Goal: Task Accomplishment & Management: Manage account settings

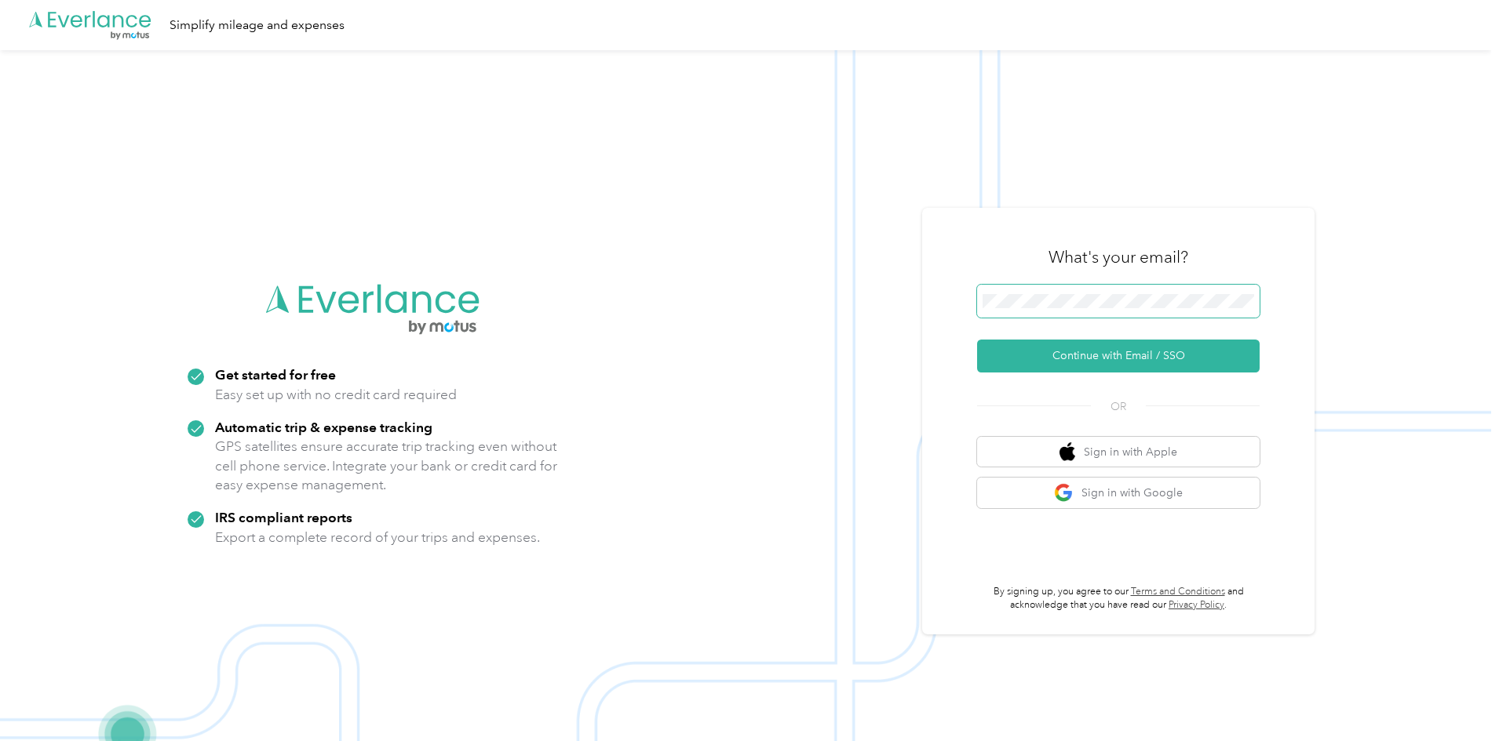
click at [994, 308] on span at bounding box center [1118, 301] width 282 height 33
click at [996, 365] on button "Continue with Email / SSO" at bounding box center [1118, 356] width 282 height 33
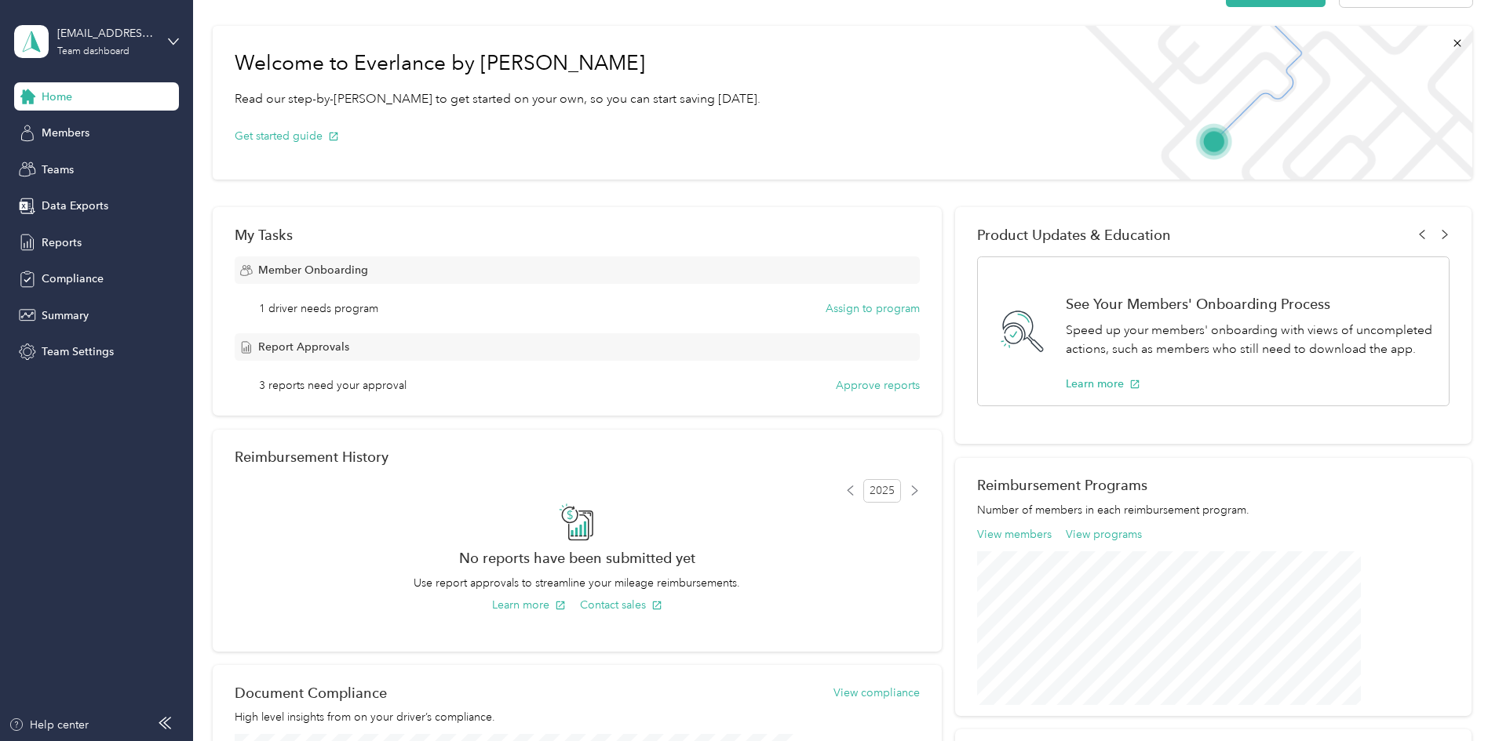
scroll to position [78, 0]
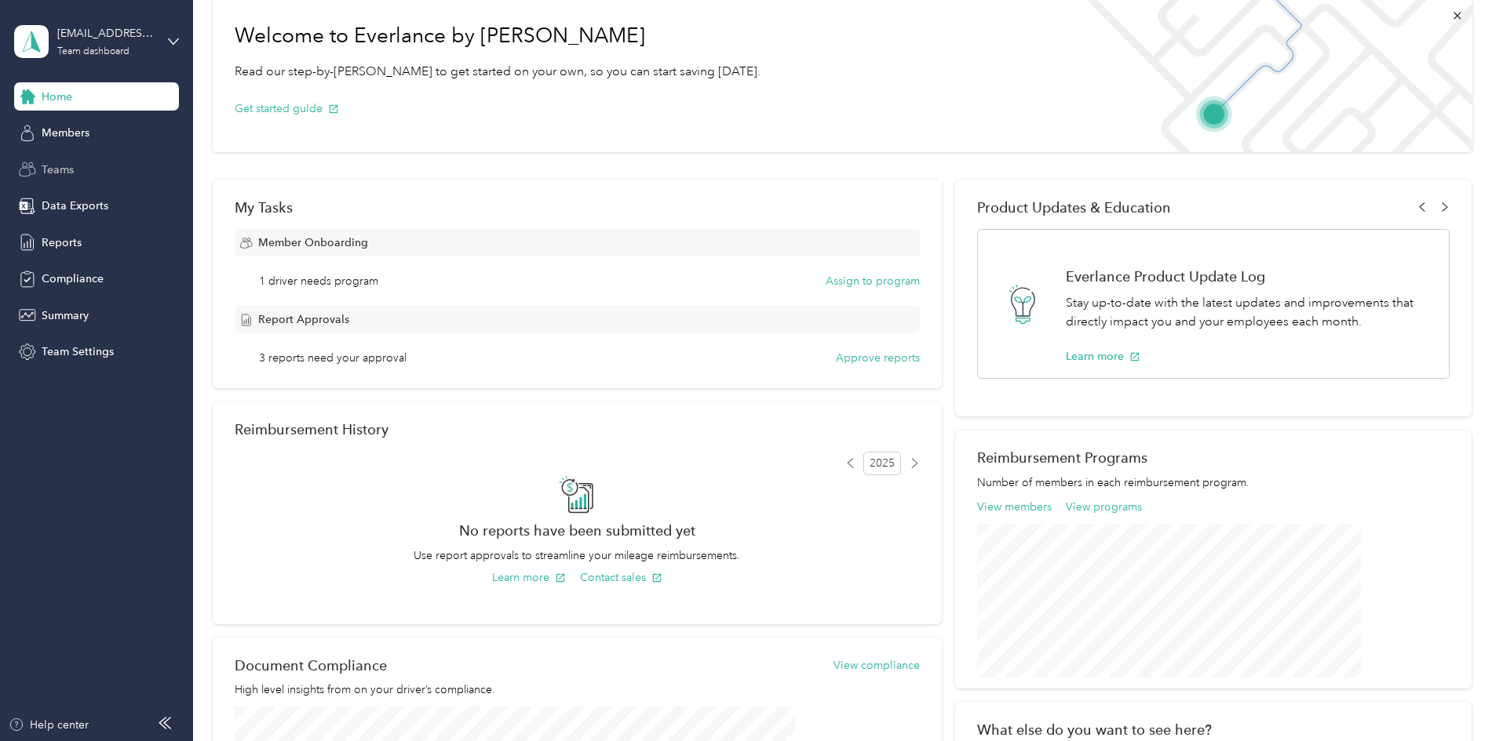
click at [64, 175] on span "Teams" at bounding box center [58, 170] width 32 height 16
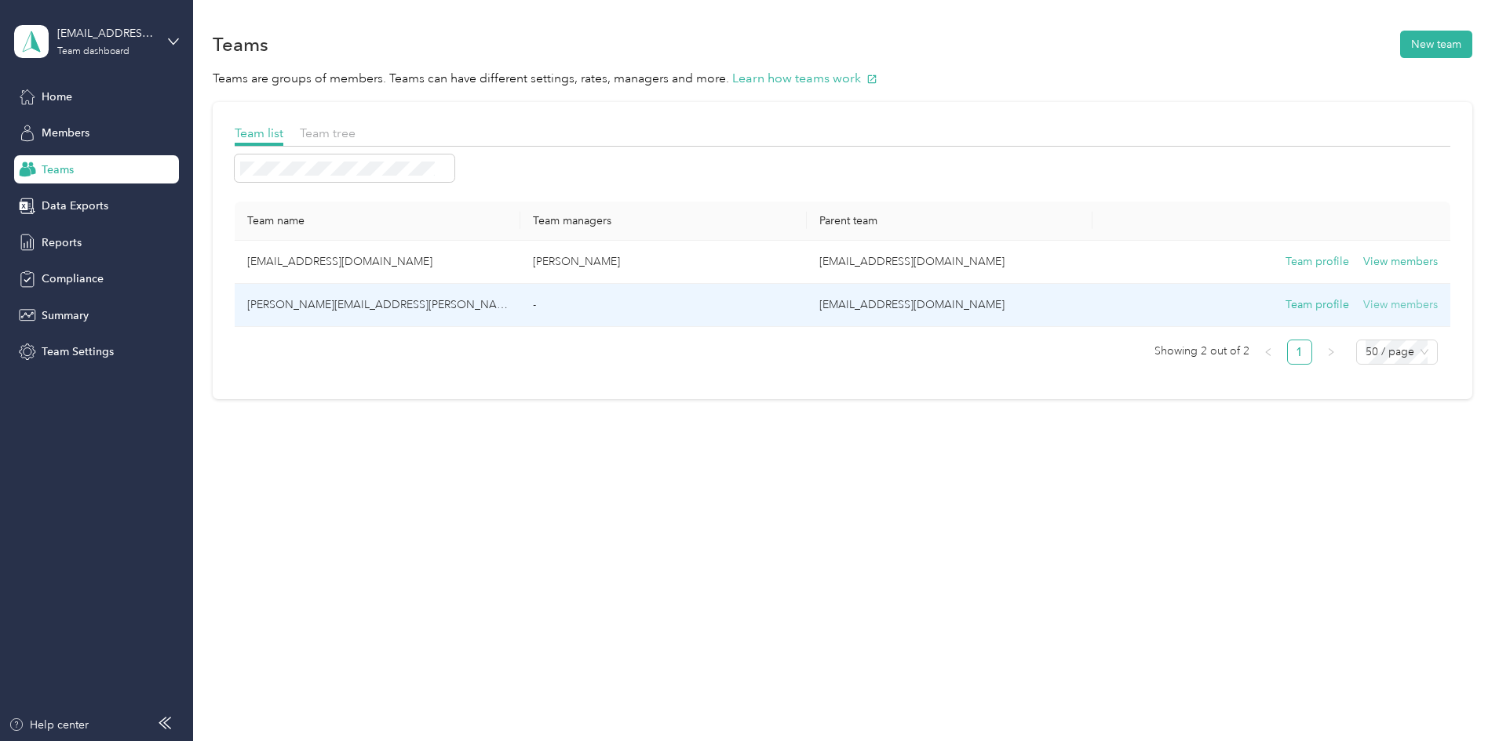
click at [1363, 310] on button "View members" at bounding box center [1400, 305] width 75 height 17
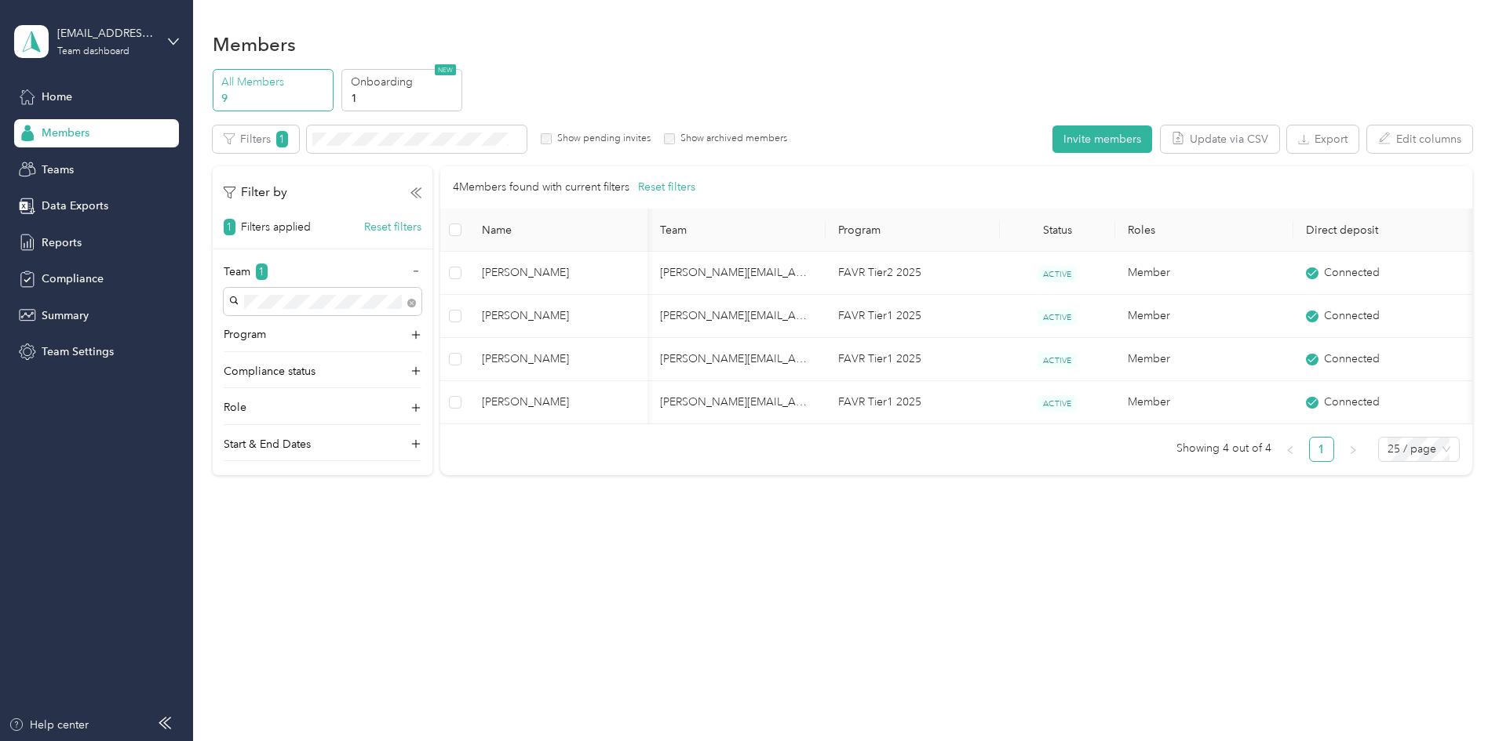
scroll to position [0, 80]
click at [57, 171] on span "Teams" at bounding box center [58, 170] width 32 height 16
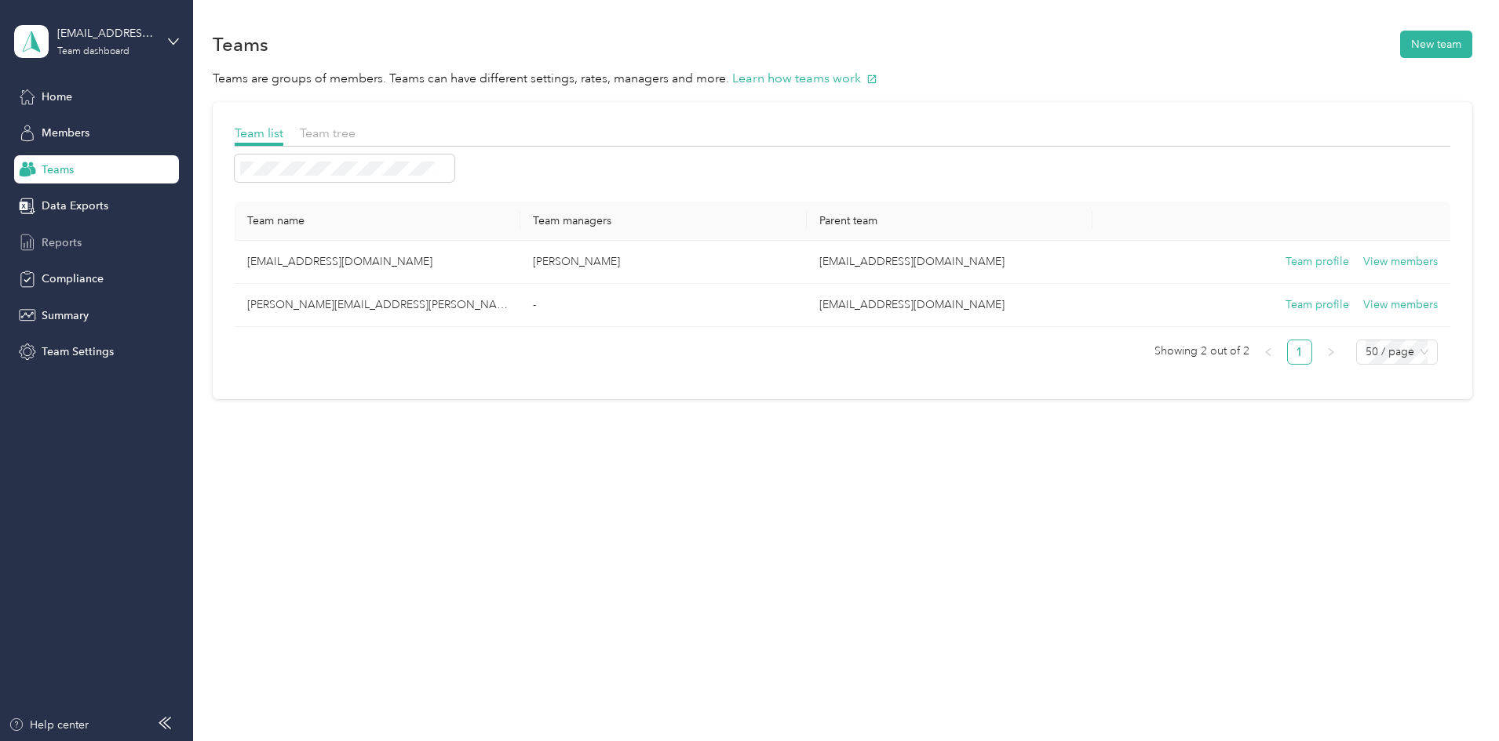
click at [57, 242] on span "Reports" at bounding box center [62, 243] width 40 height 16
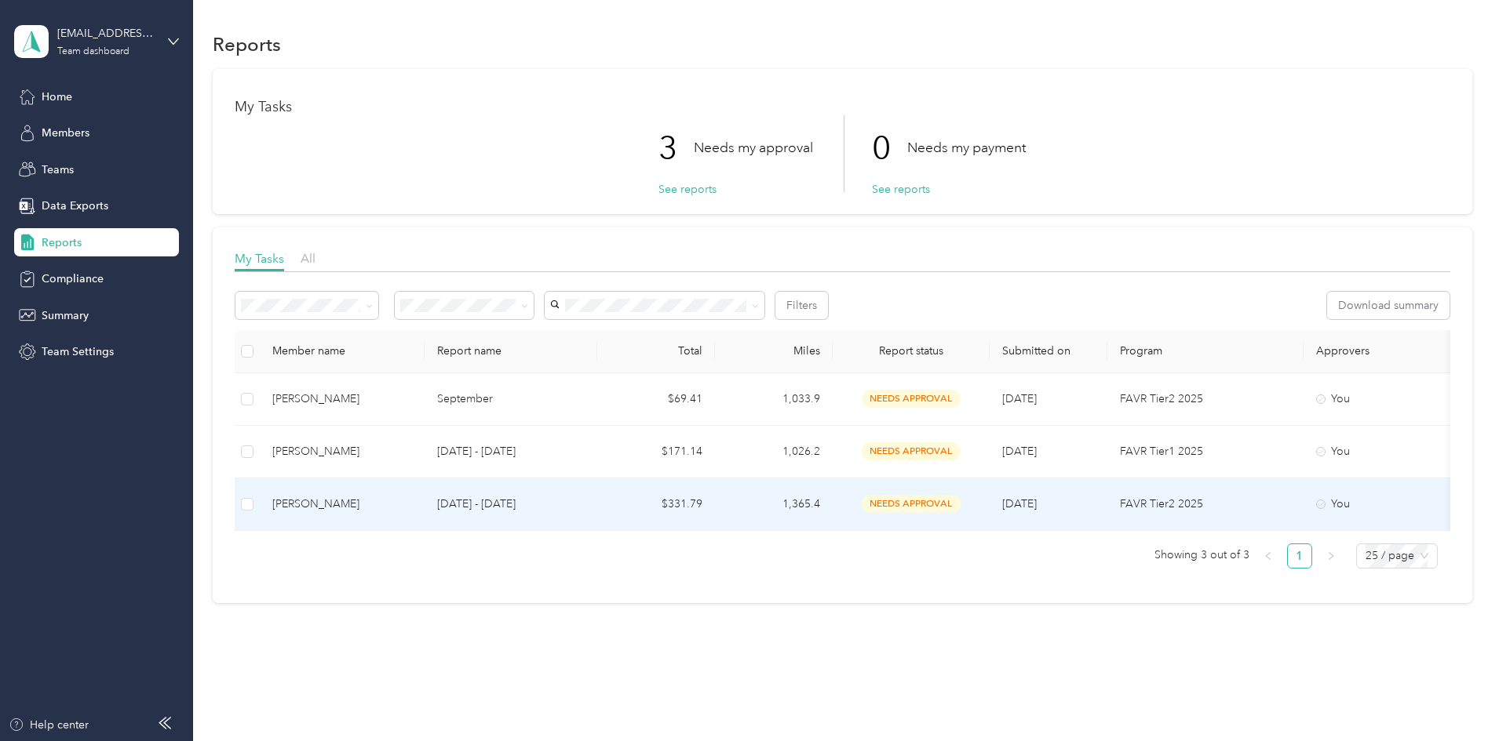
scroll to position [35, 0]
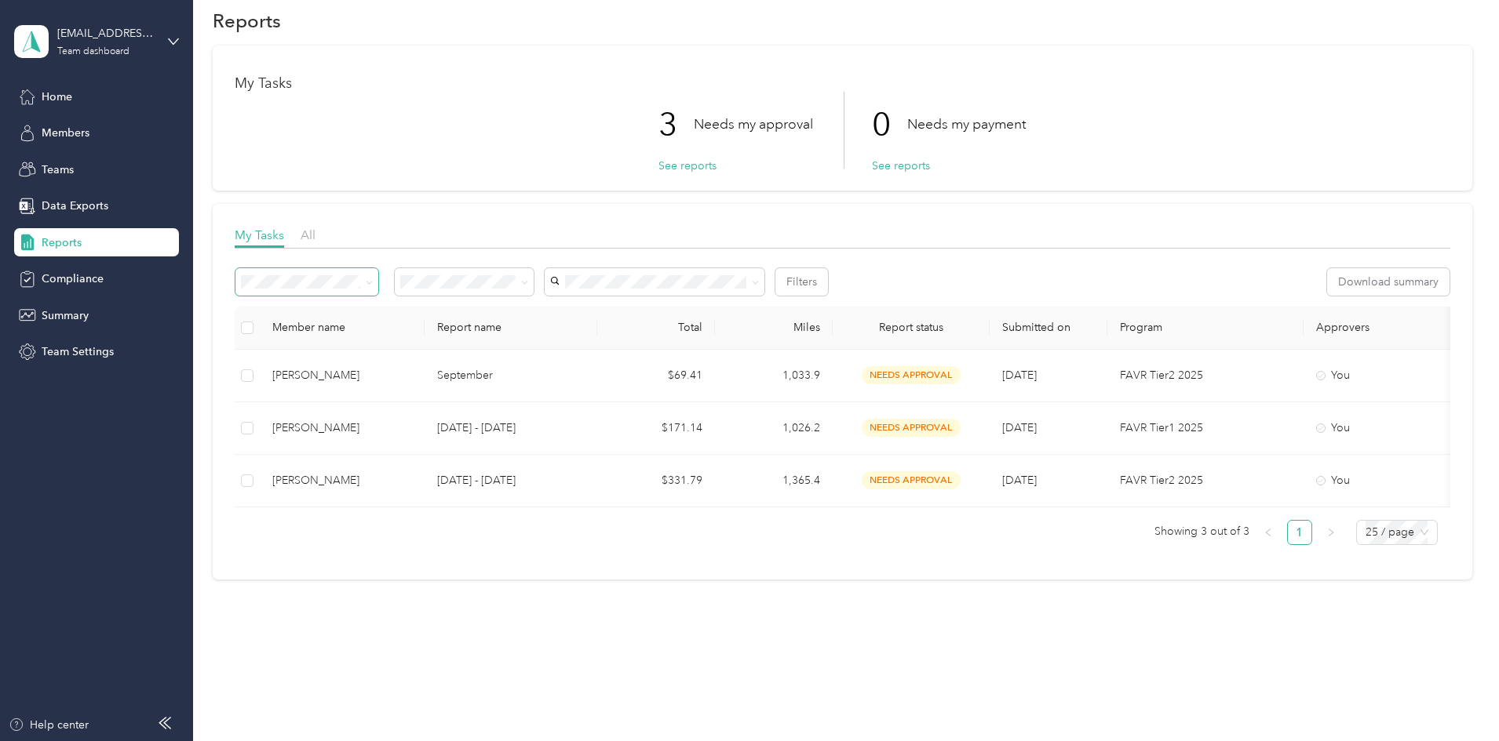
click at [373, 279] on icon at bounding box center [369, 282] width 7 height 7
click at [436, 352] on div "All reports" at bounding box center [411, 354] width 121 height 16
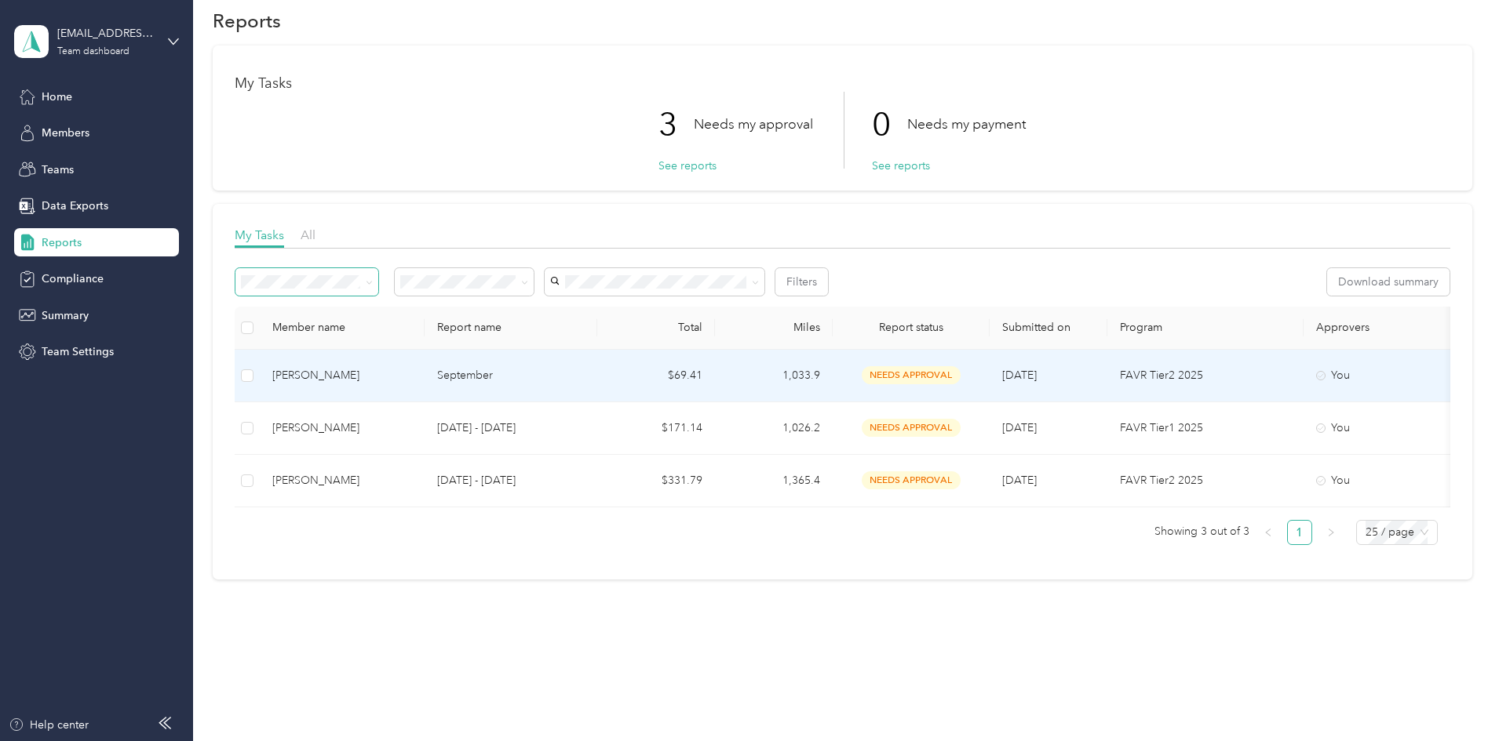
click at [715, 377] on td "$69.41" at bounding box center [656, 376] width 118 height 53
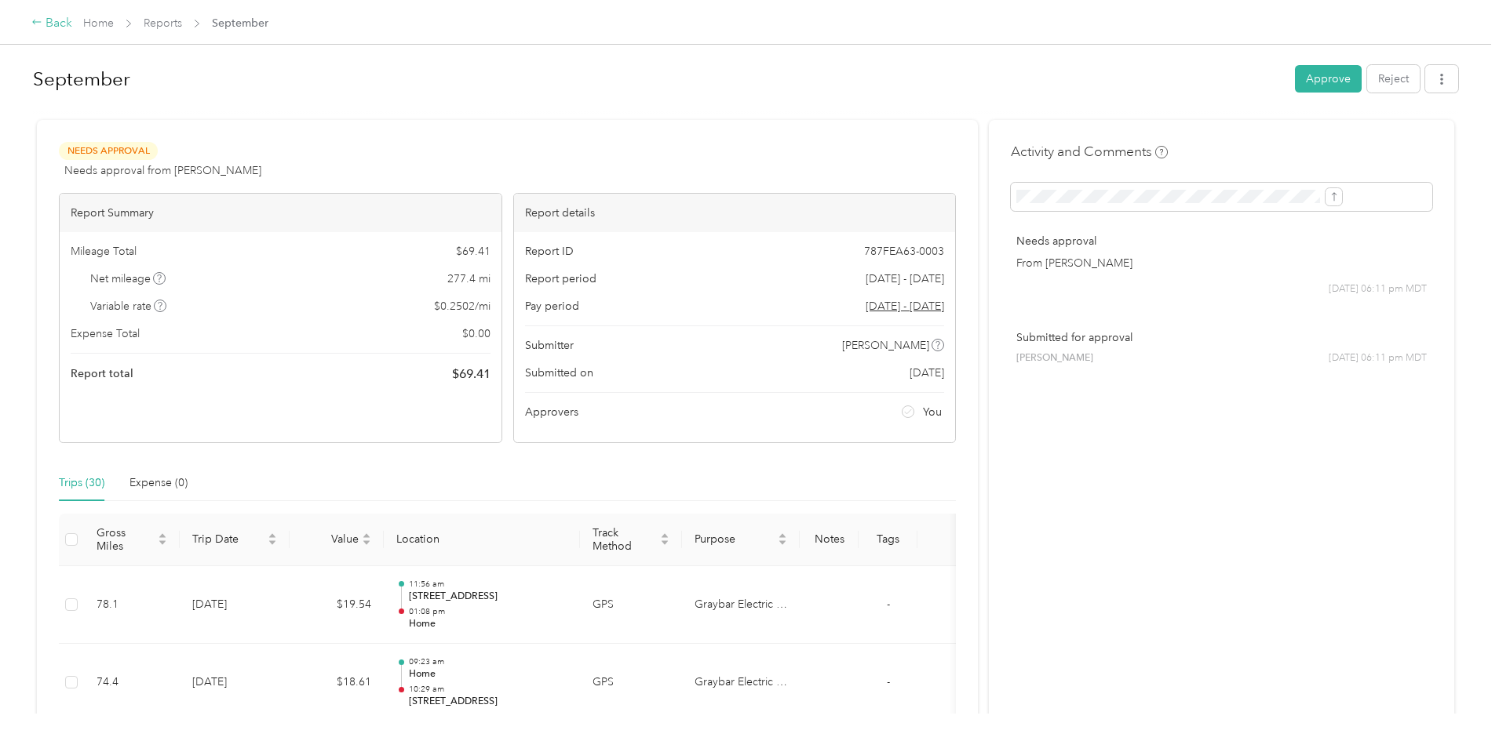
click at [72, 21] on div "Back" at bounding box center [51, 23] width 41 height 19
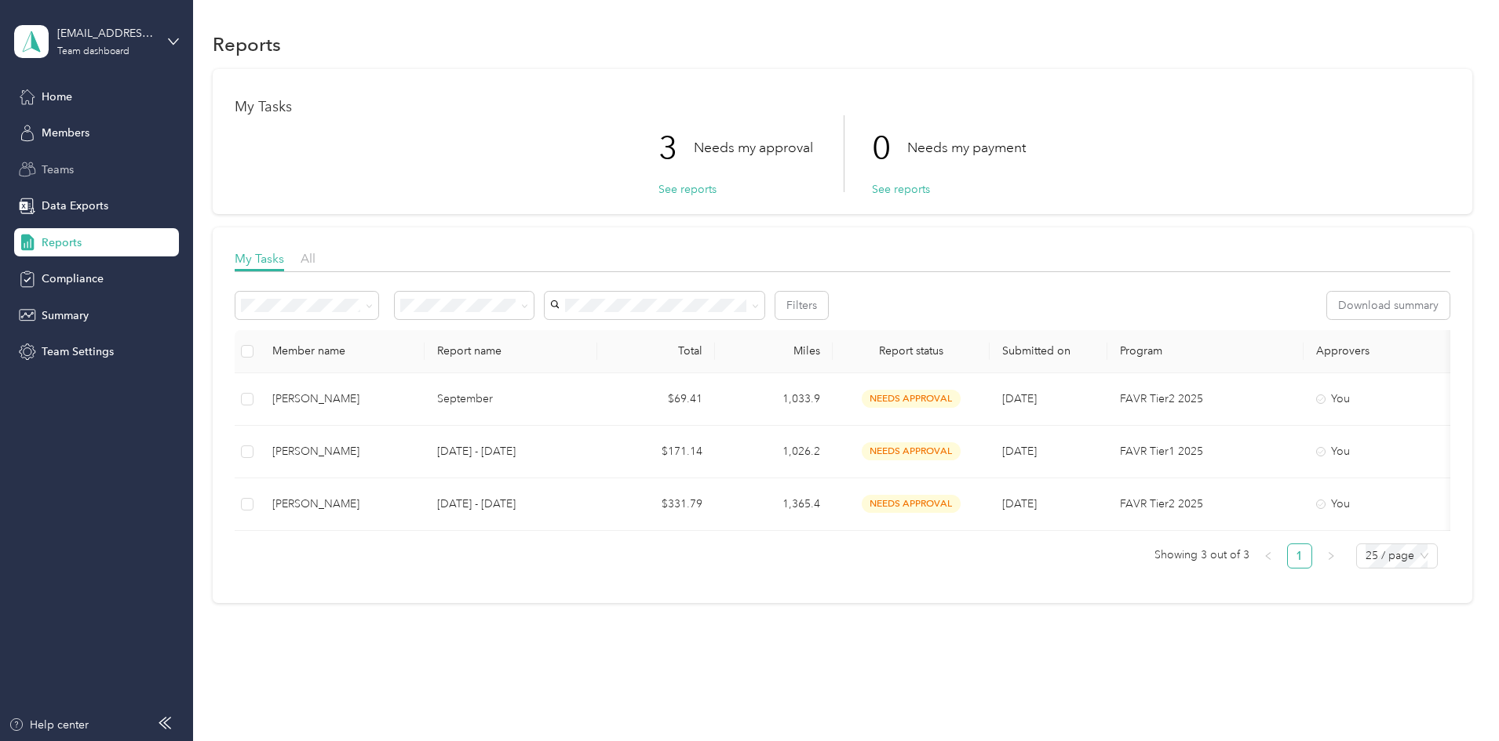
click at [56, 172] on span "Teams" at bounding box center [58, 170] width 32 height 16
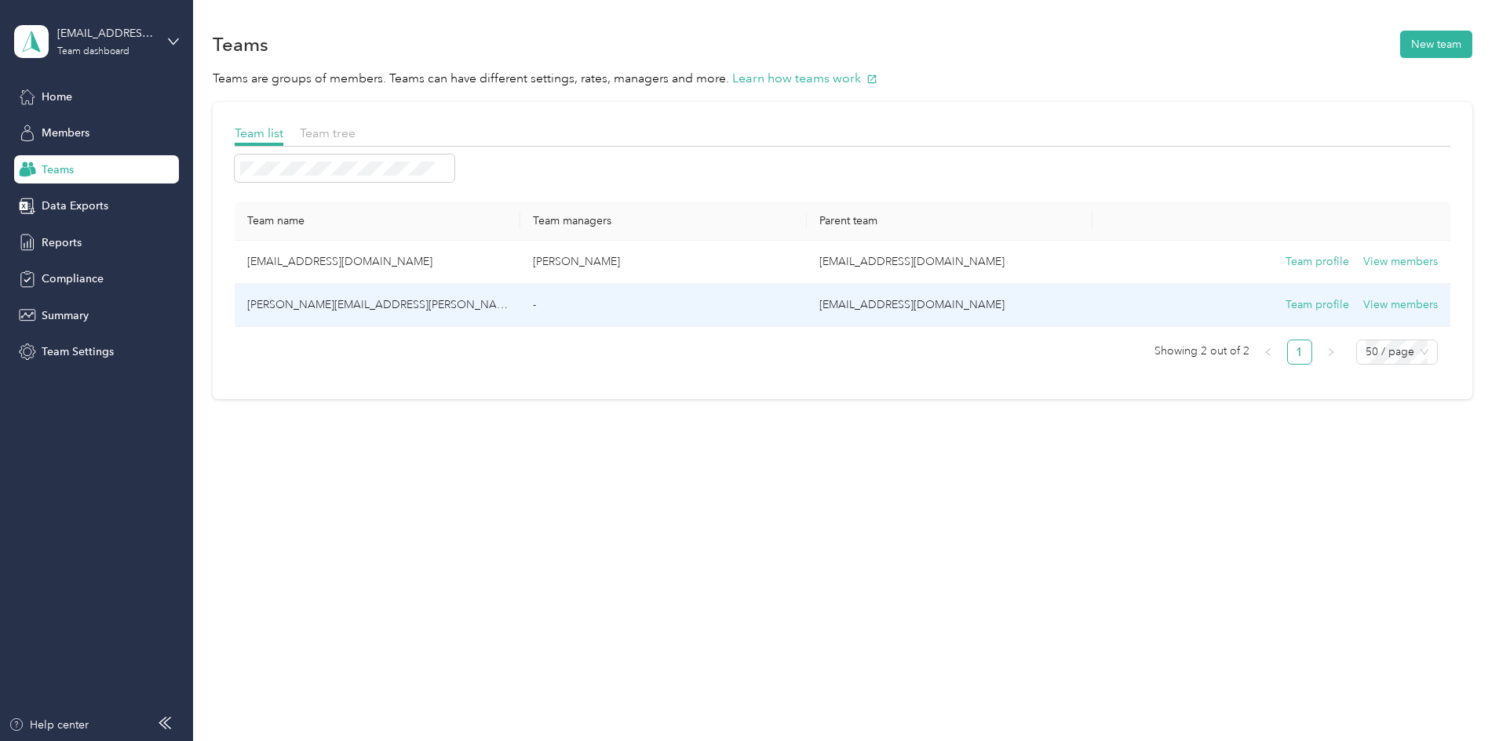
click at [403, 307] on td "[PERSON_NAME][EMAIL_ADDRESS][PERSON_NAME][DOMAIN_NAME]" at bounding box center [378, 305] width 286 height 43
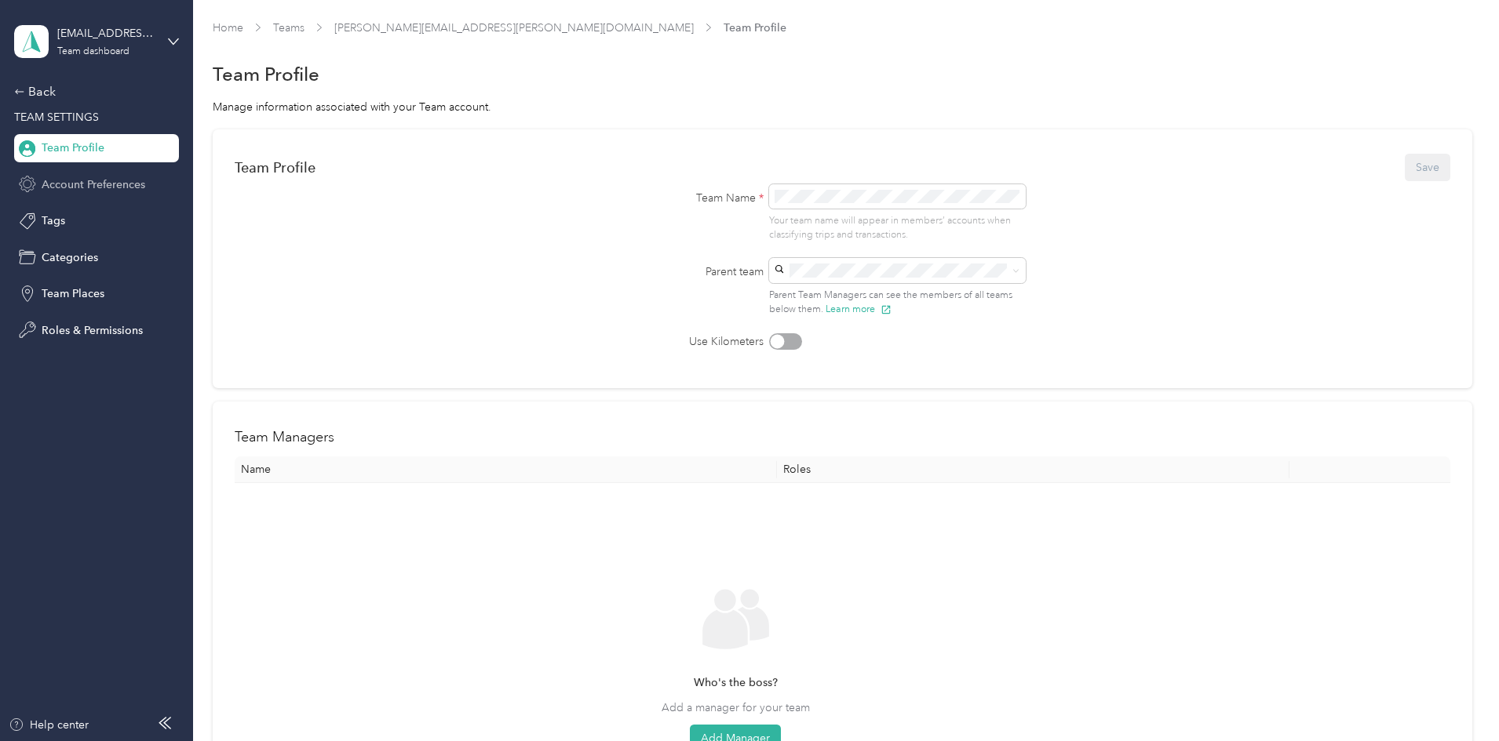
click at [100, 185] on span "Account Preferences" at bounding box center [94, 185] width 104 height 16
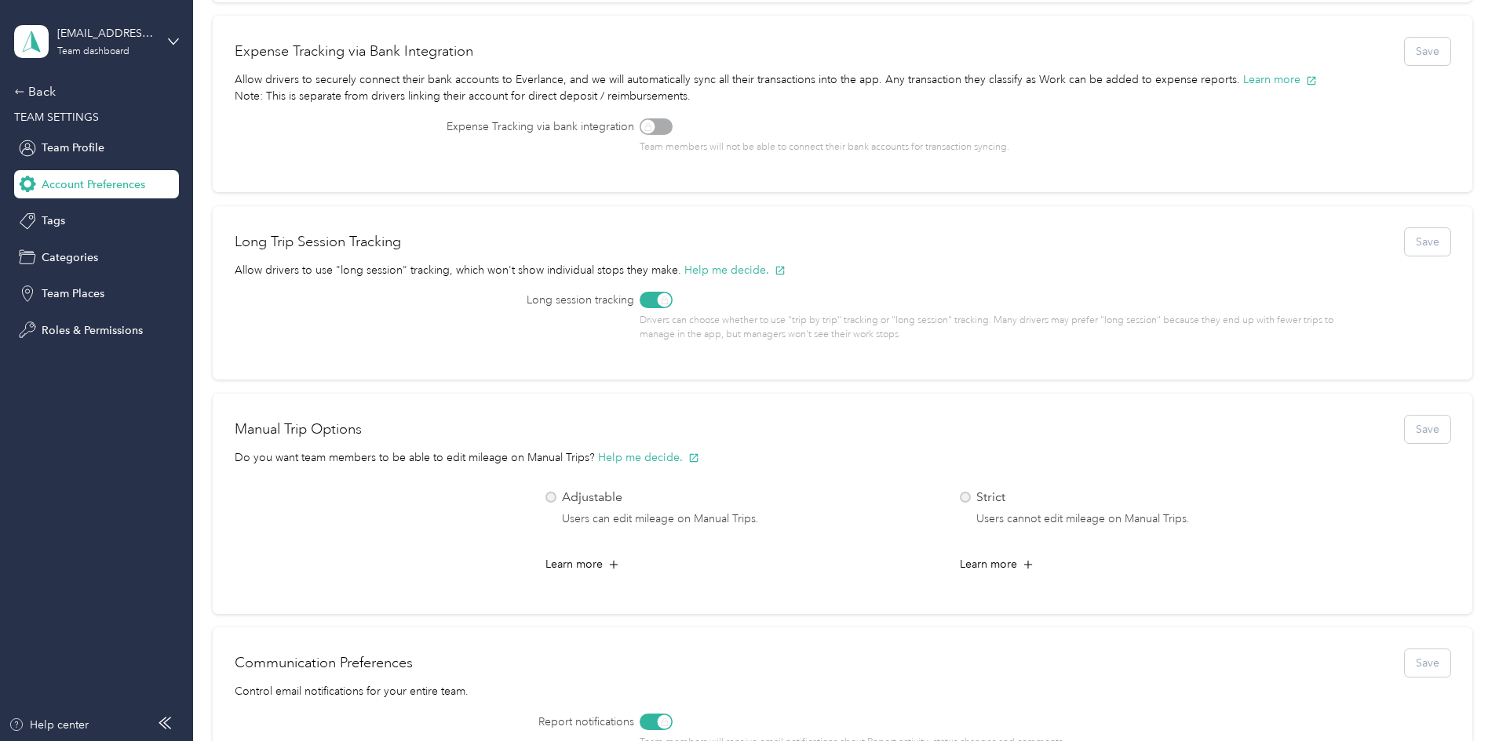
scroll to position [17, 0]
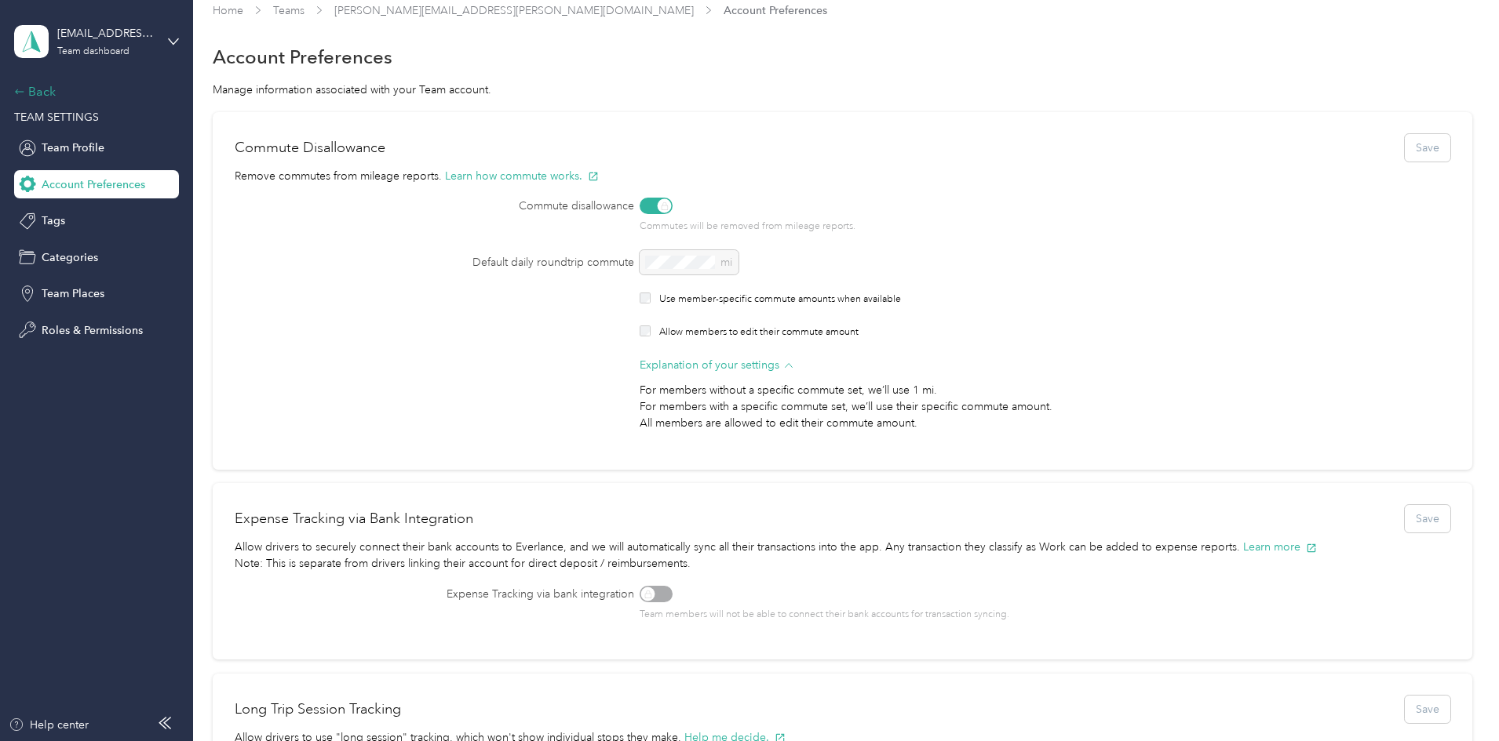
click at [35, 90] on div "Back" at bounding box center [92, 91] width 157 height 19
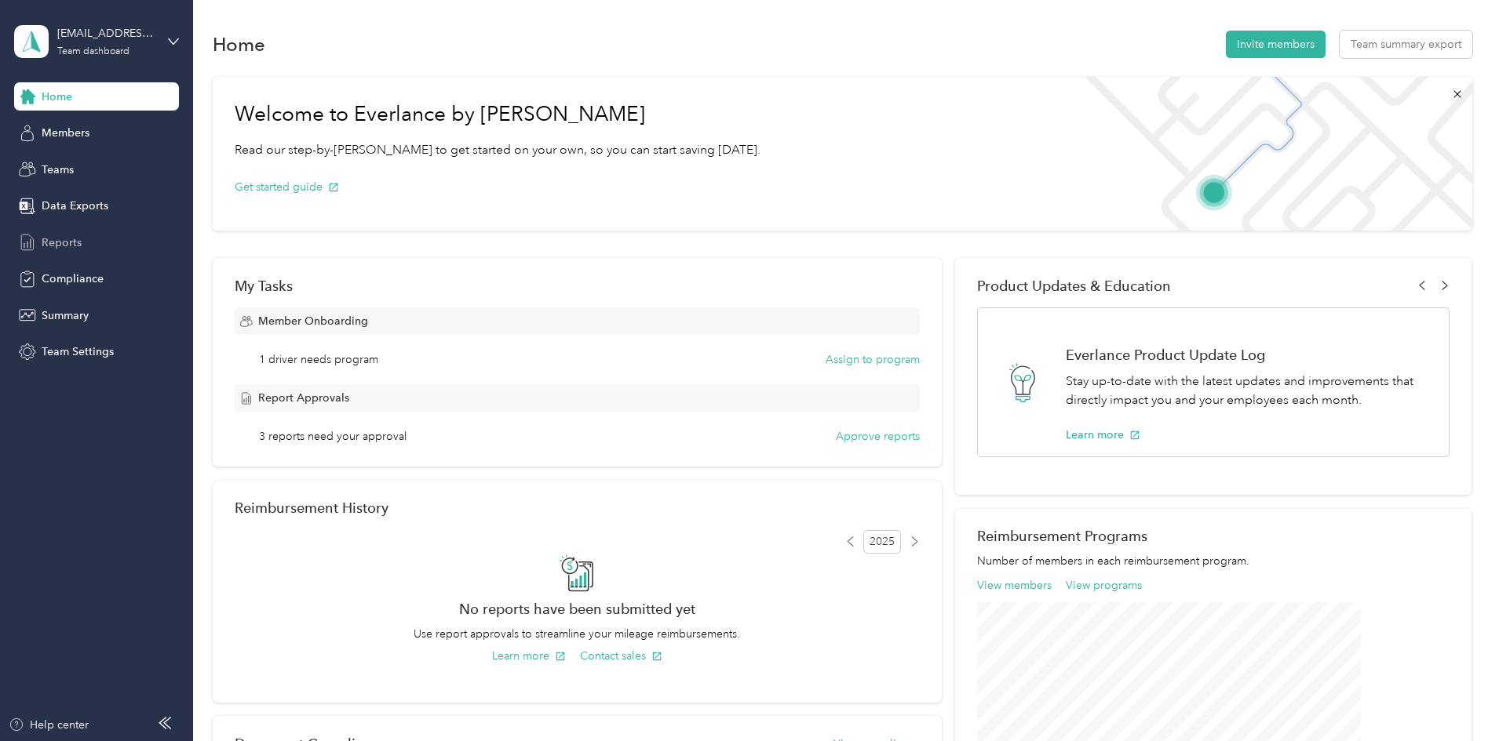
click at [47, 244] on span "Reports" at bounding box center [62, 243] width 40 height 16
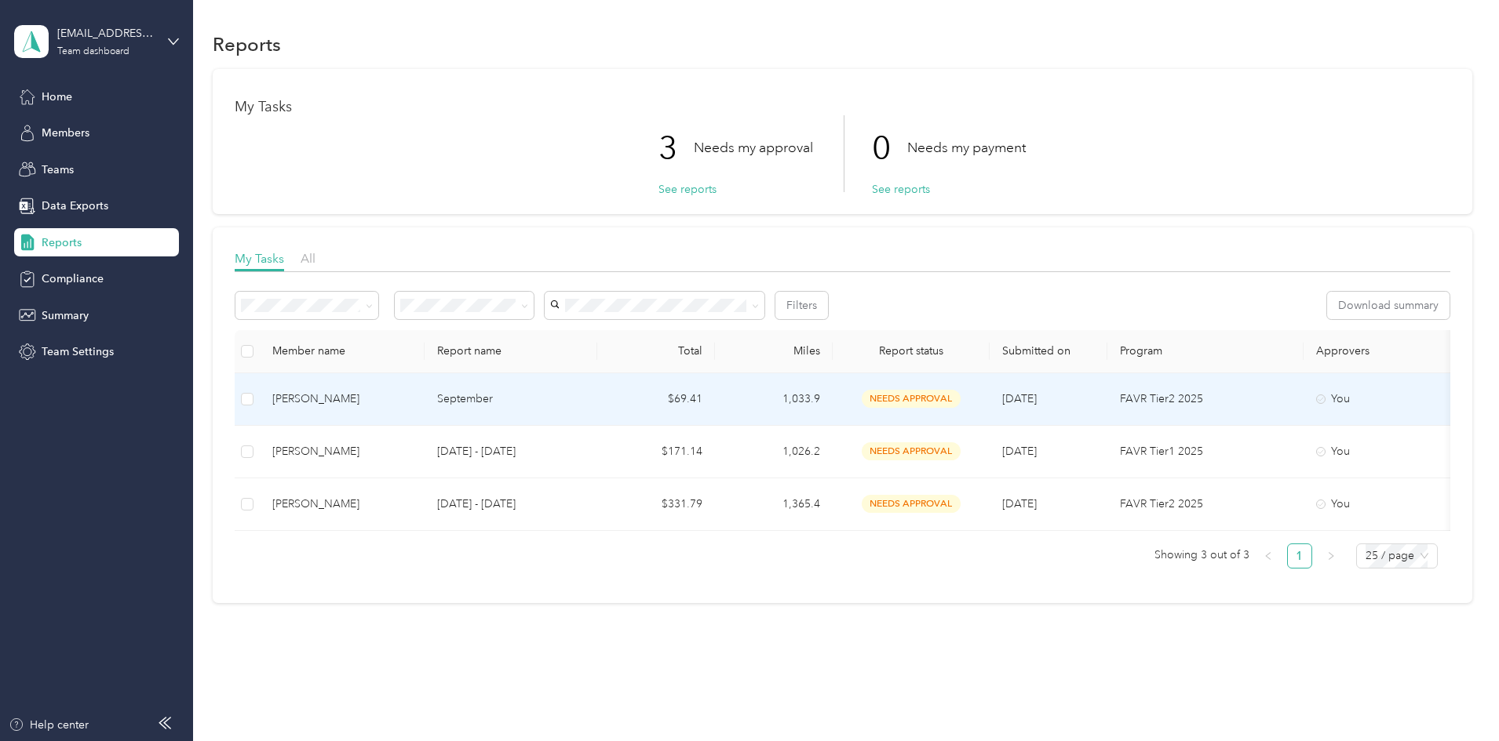
click at [585, 403] on p "September" at bounding box center [511, 399] width 148 height 17
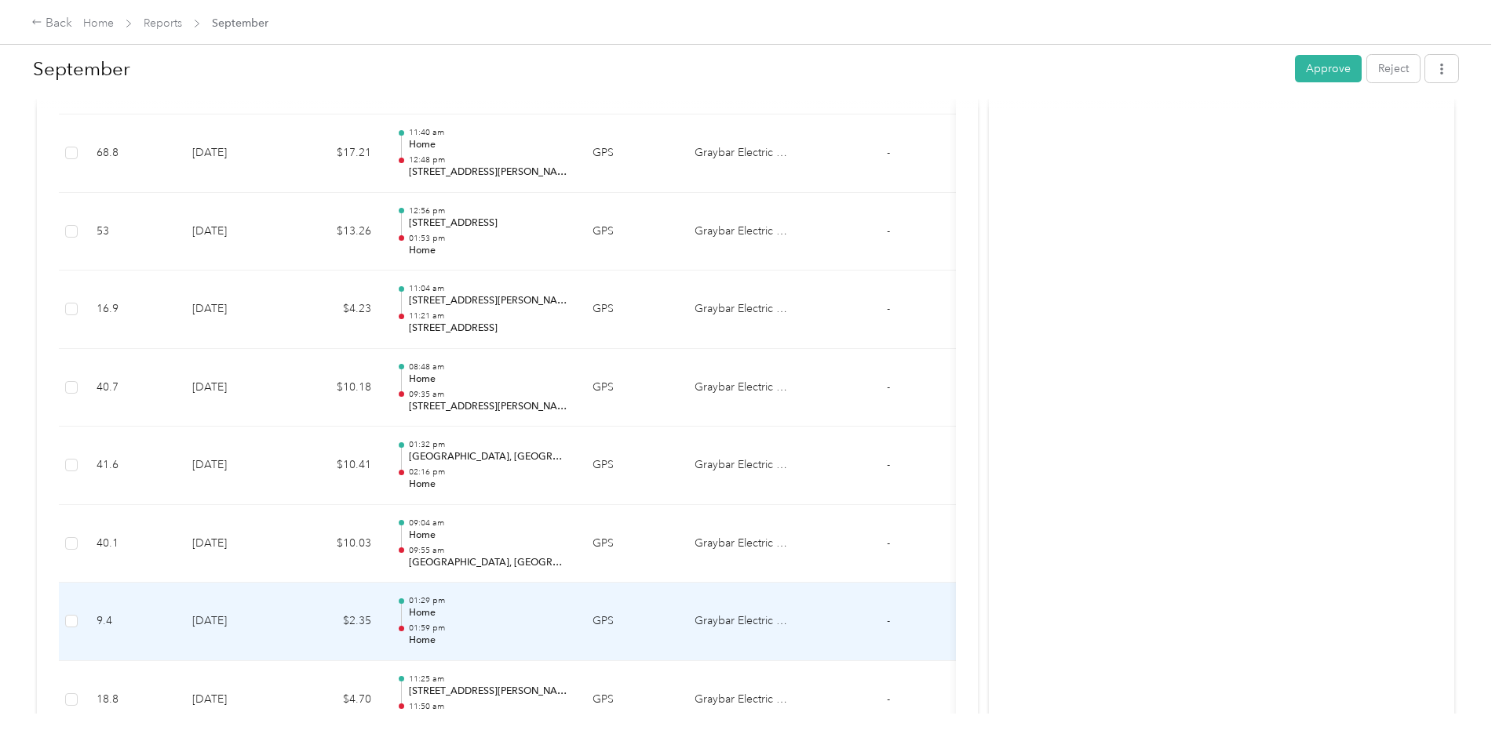
scroll to position [2323, 0]
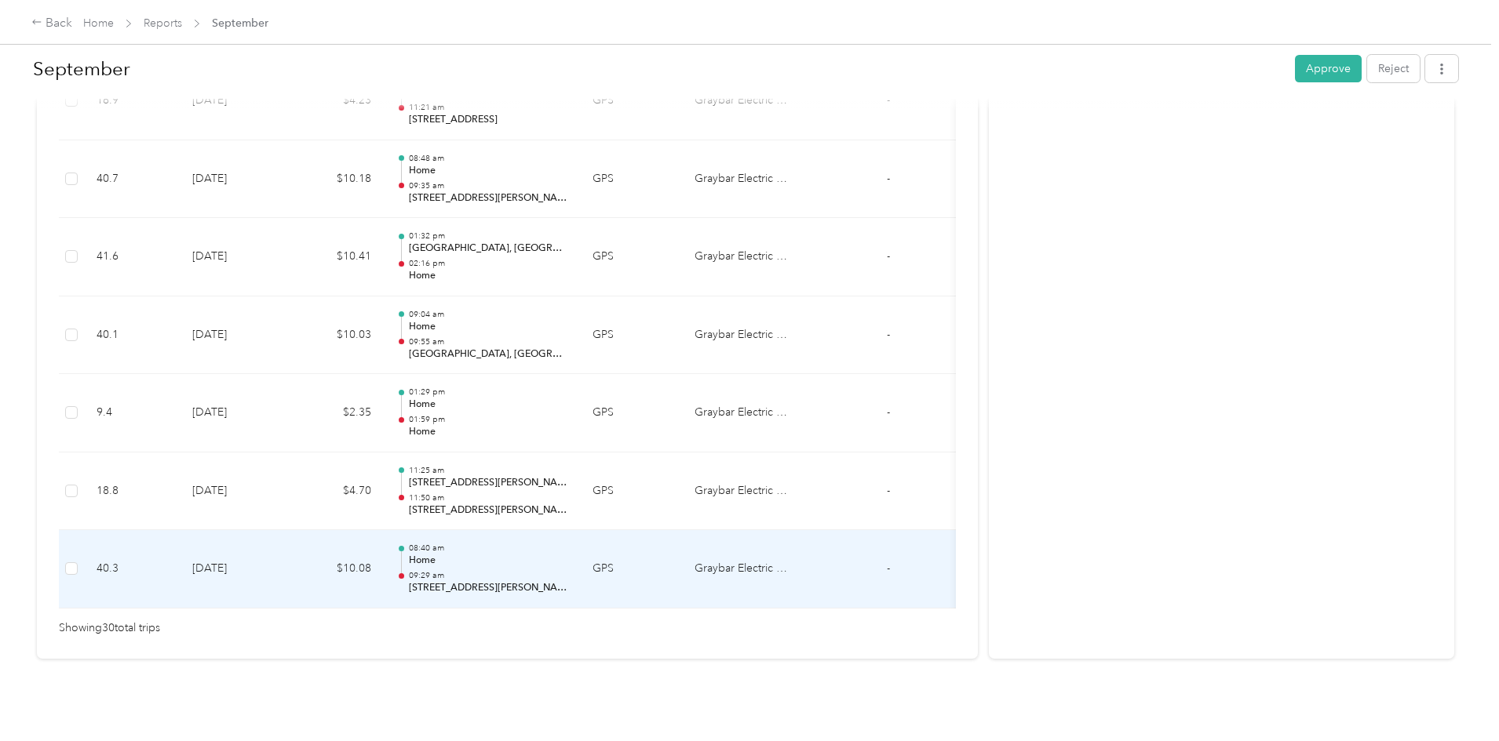
click at [567, 543] on p "08:40 am" at bounding box center [488, 548] width 158 height 11
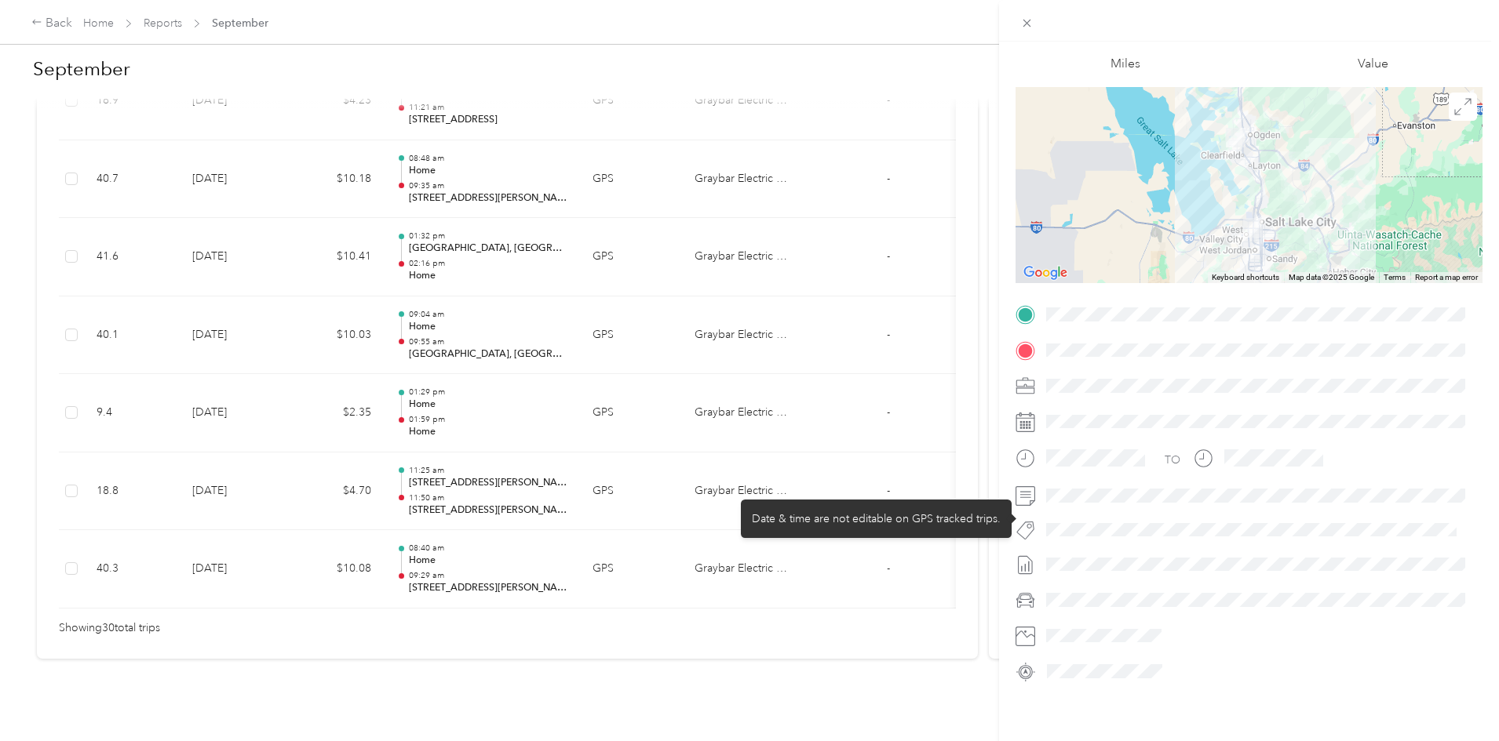
scroll to position [79, 0]
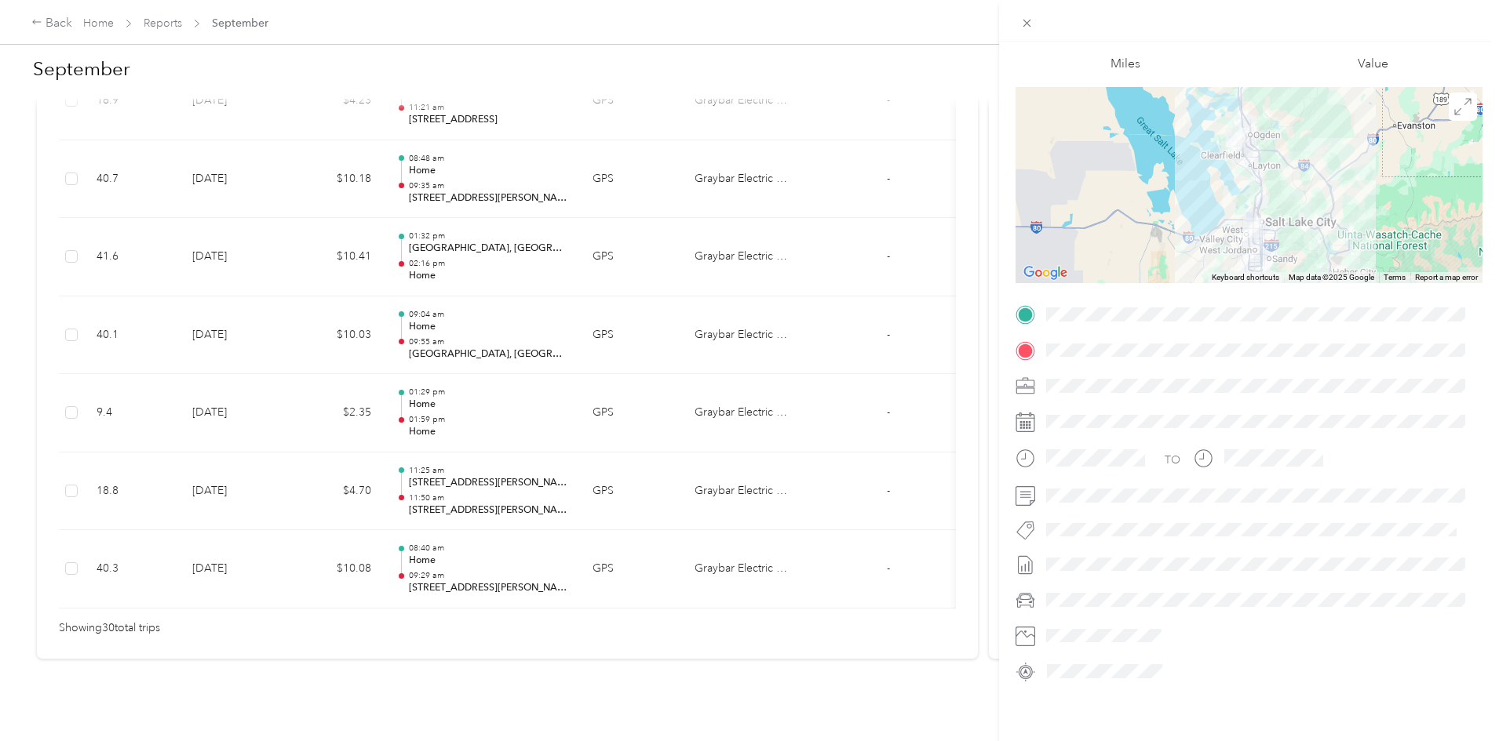
click at [585, 401] on div "Trip details This trip cannot be edited because it is either under review, appr…" at bounding box center [749, 370] width 1499 height 741
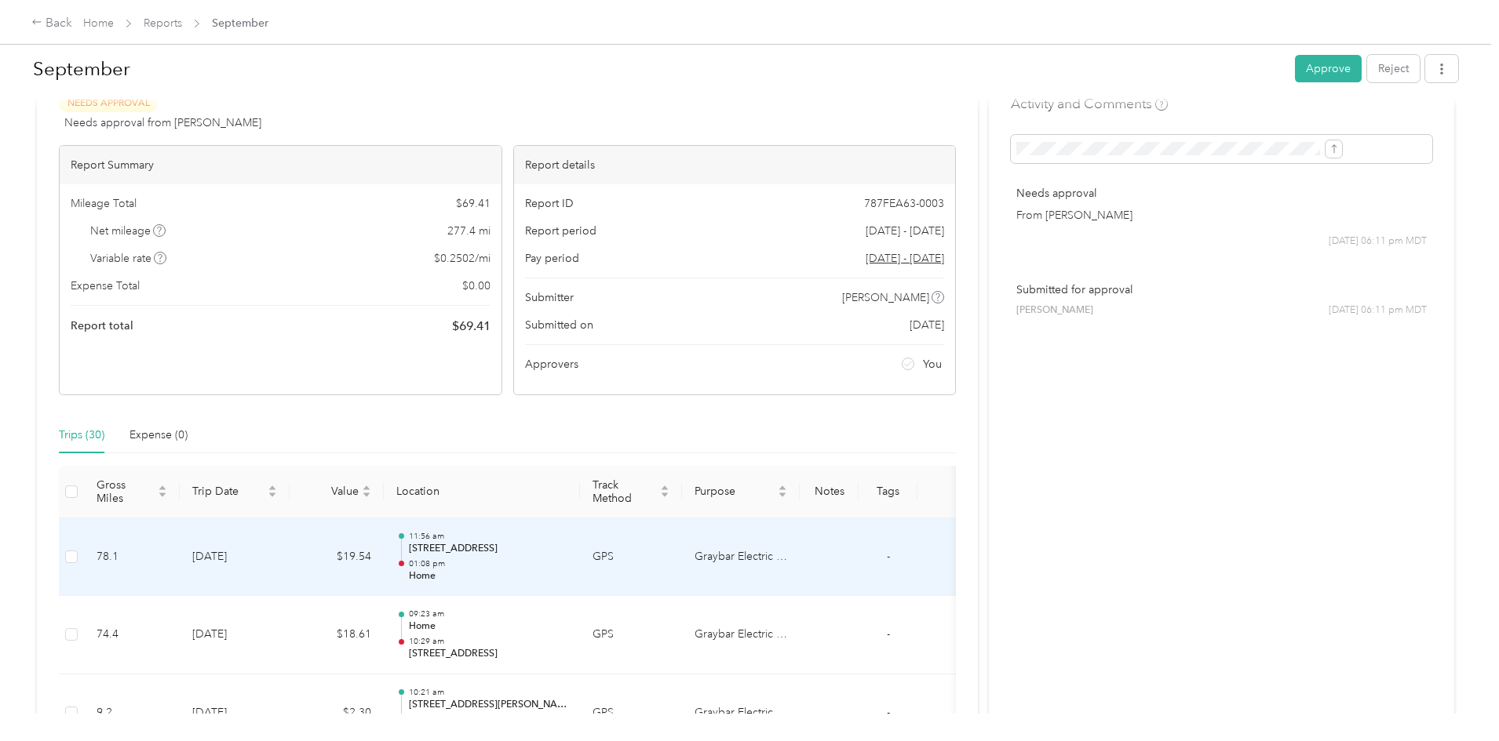
scroll to position [0, 0]
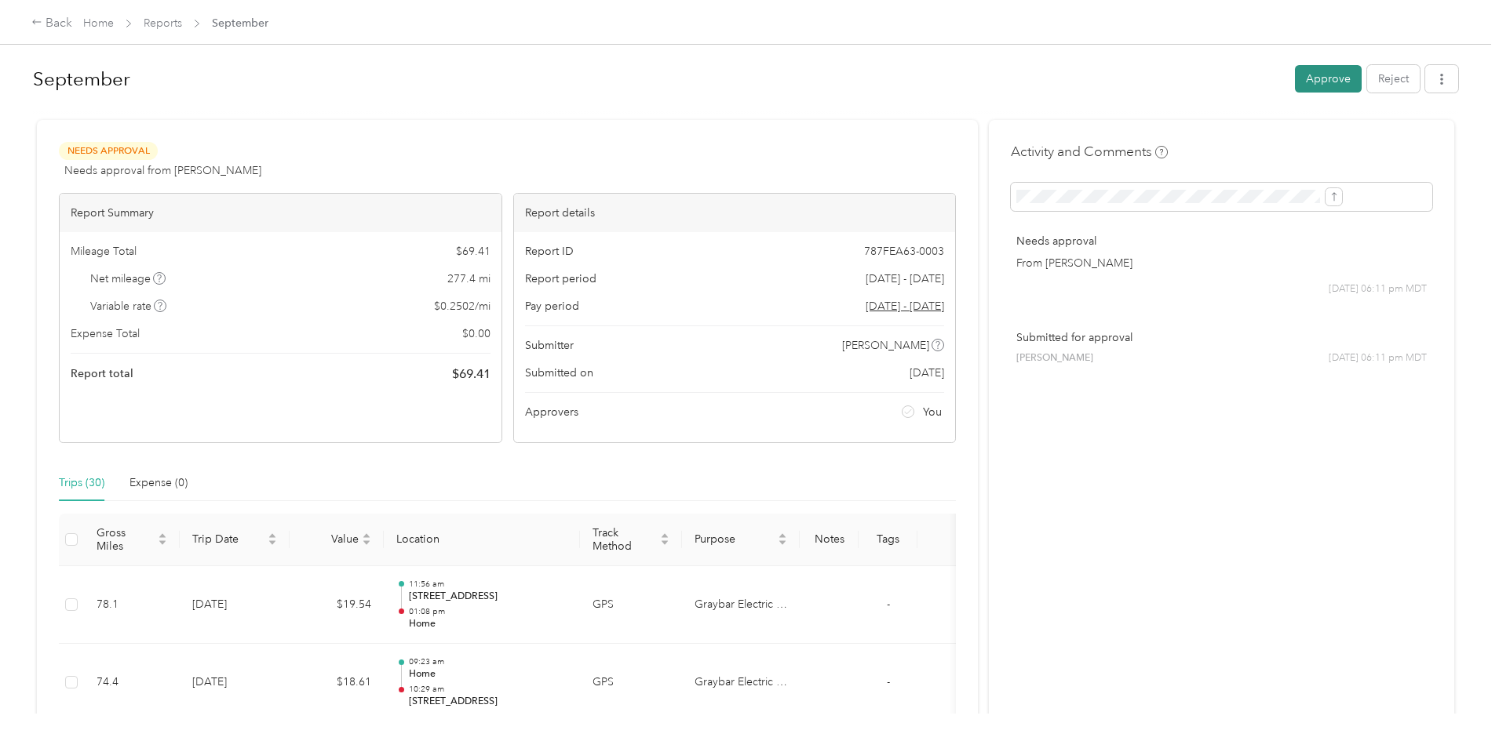
click at [1295, 75] on button "Approve" at bounding box center [1328, 78] width 67 height 27
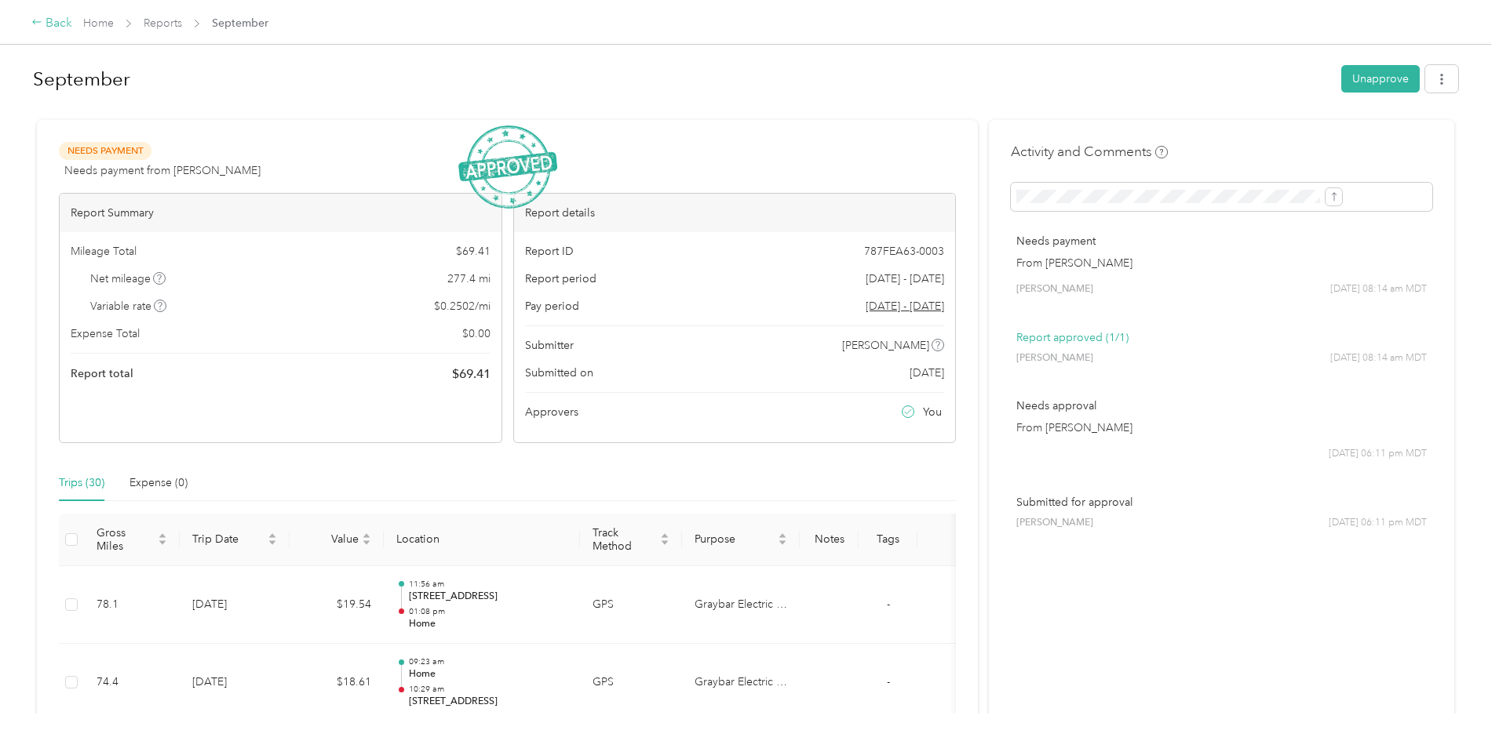
click at [72, 24] on div "Back" at bounding box center [51, 23] width 41 height 19
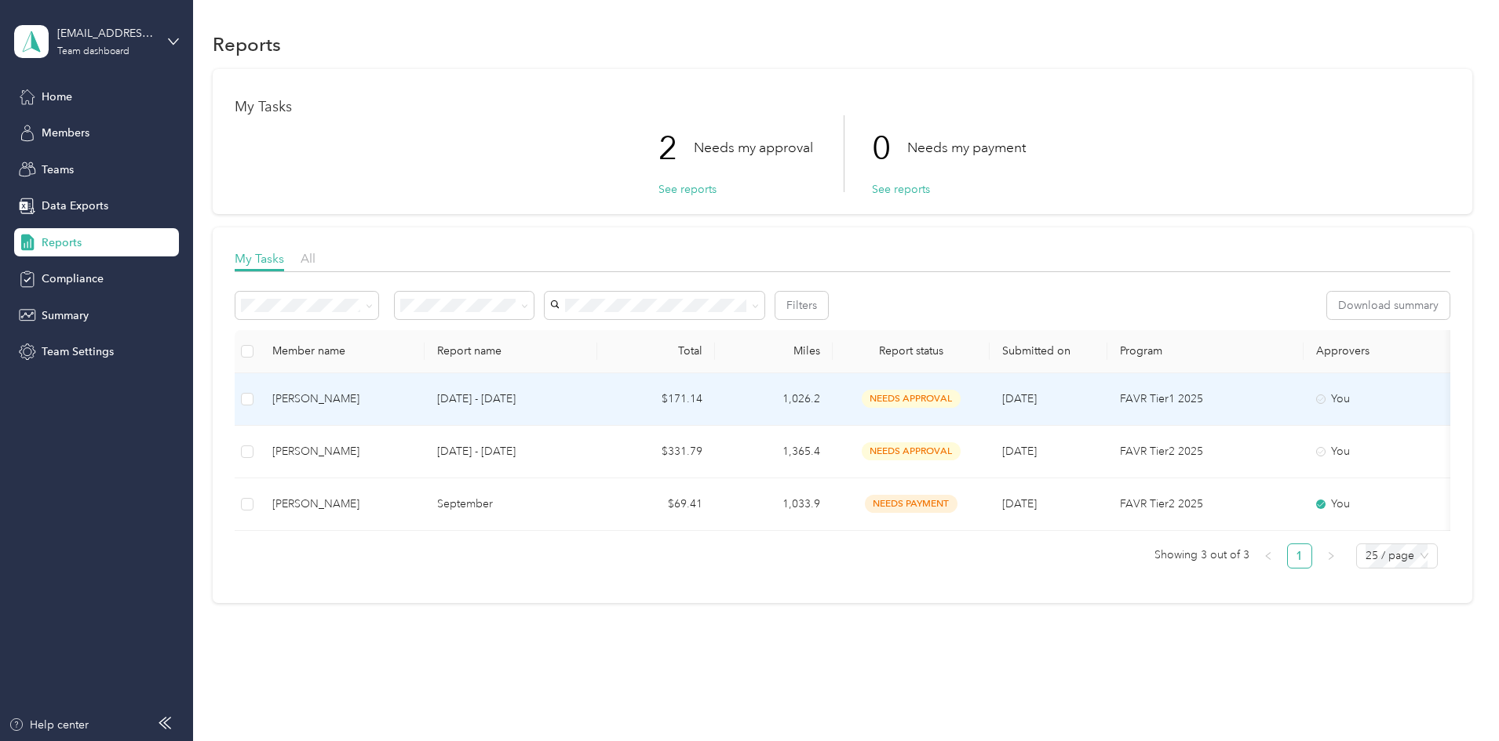
click at [584, 395] on p "[DATE] - [DATE]" at bounding box center [511, 399] width 148 height 17
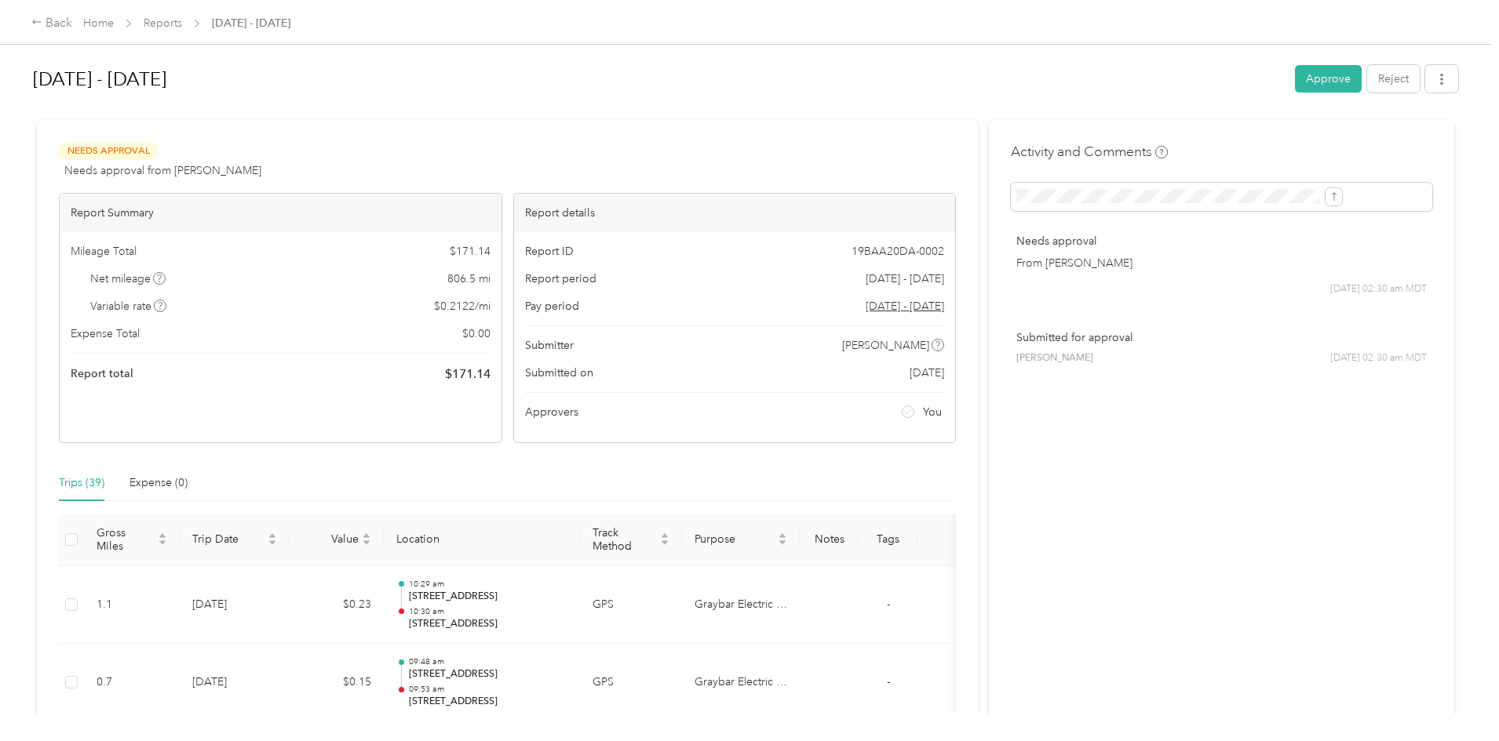
click at [1295, 79] on button "Approve" at bounding box center [1328, 78] width 67 height 27
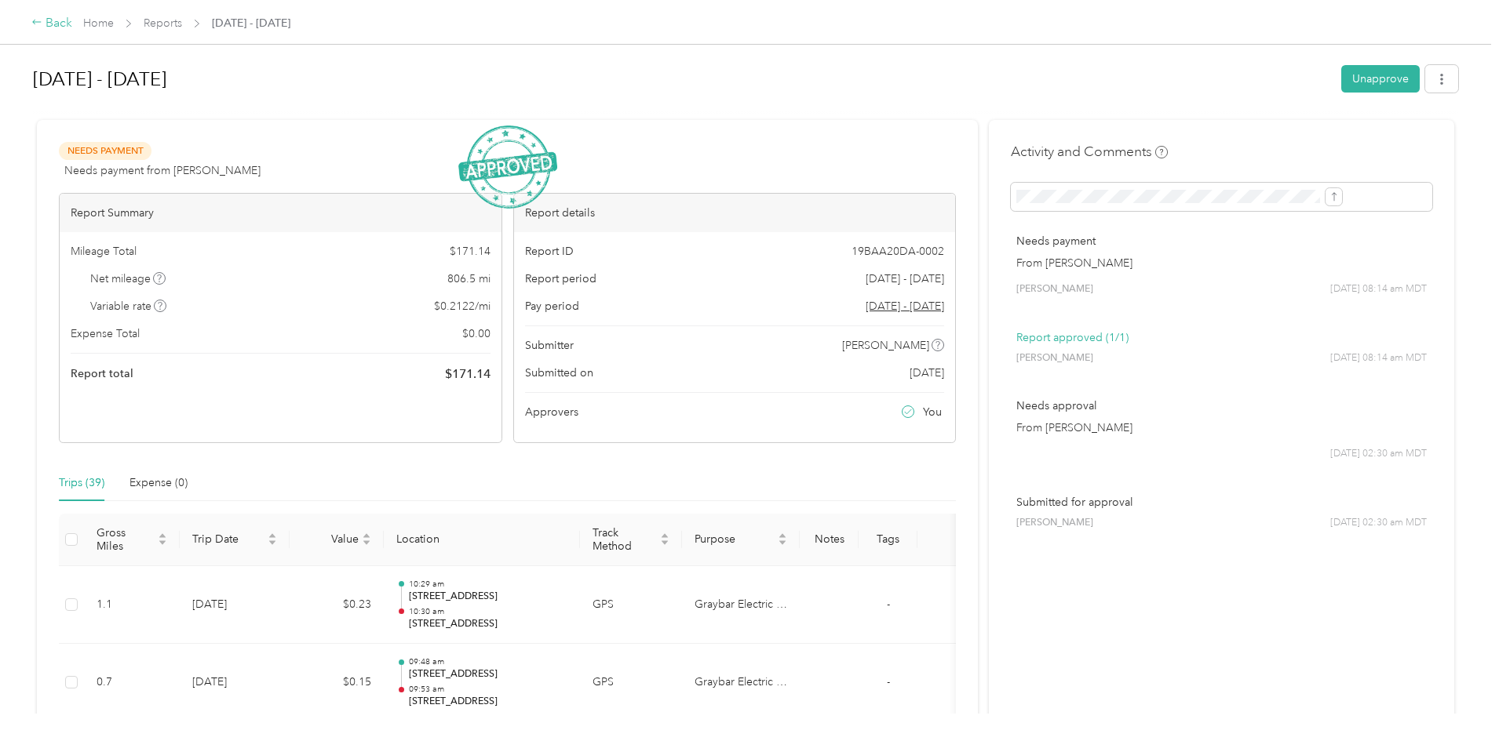
click at [72, 27] on div "Back" at bounding box center [51, 23] width 41 height 19
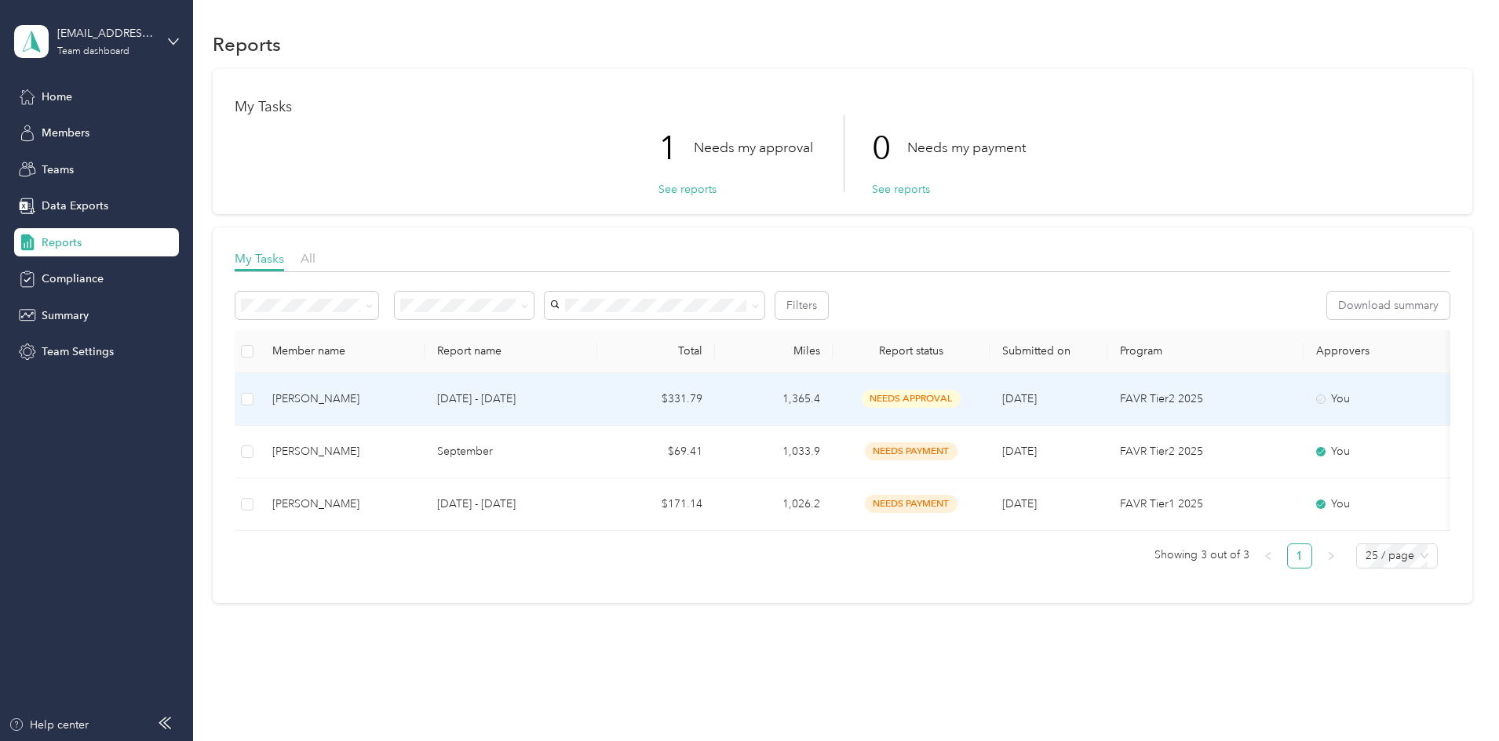
click at [412, 397] on div "[PERSON_NAME]" at bounding box center [342, 399] width 140 height 17
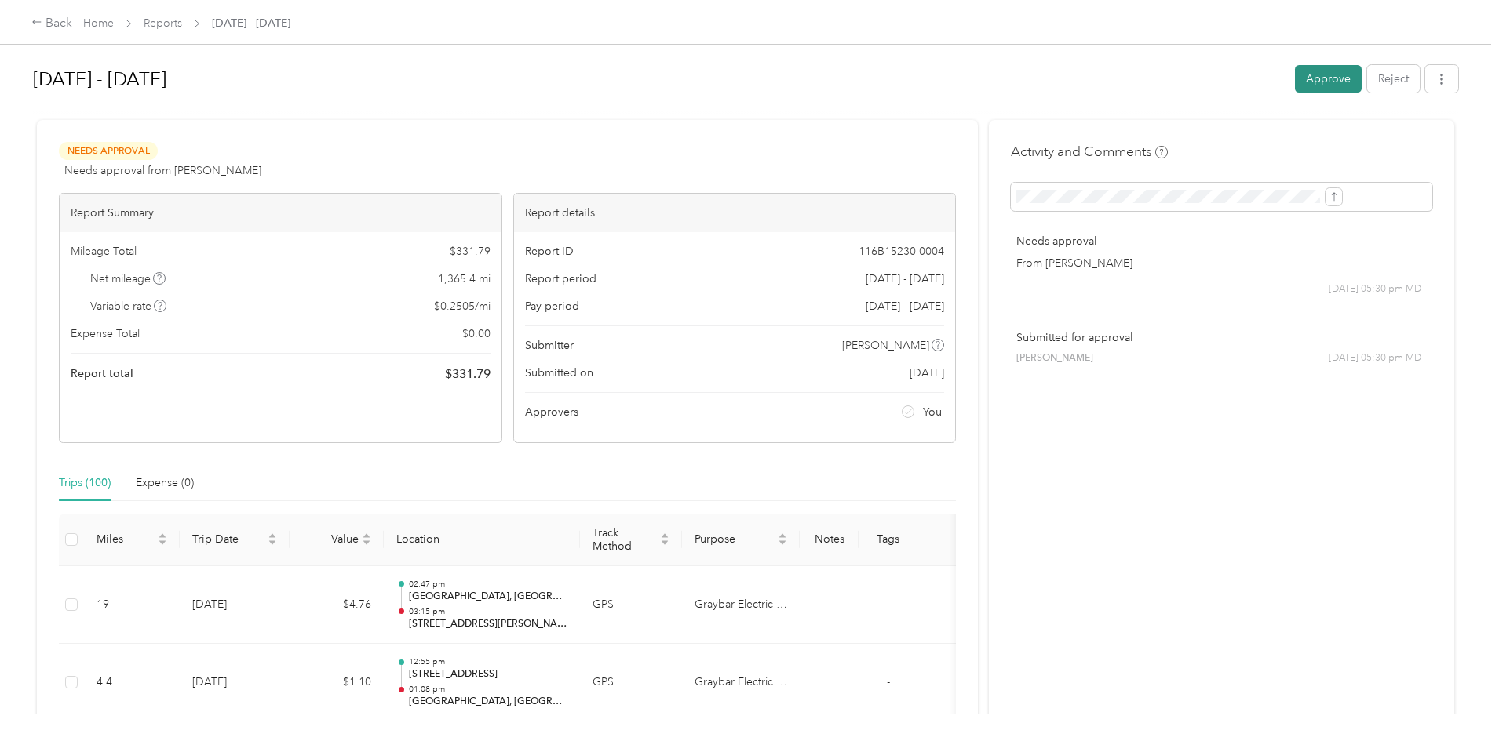
click at [1295, 75] on button "Approve" at bounding box center [1328, 78] width 67 height 27
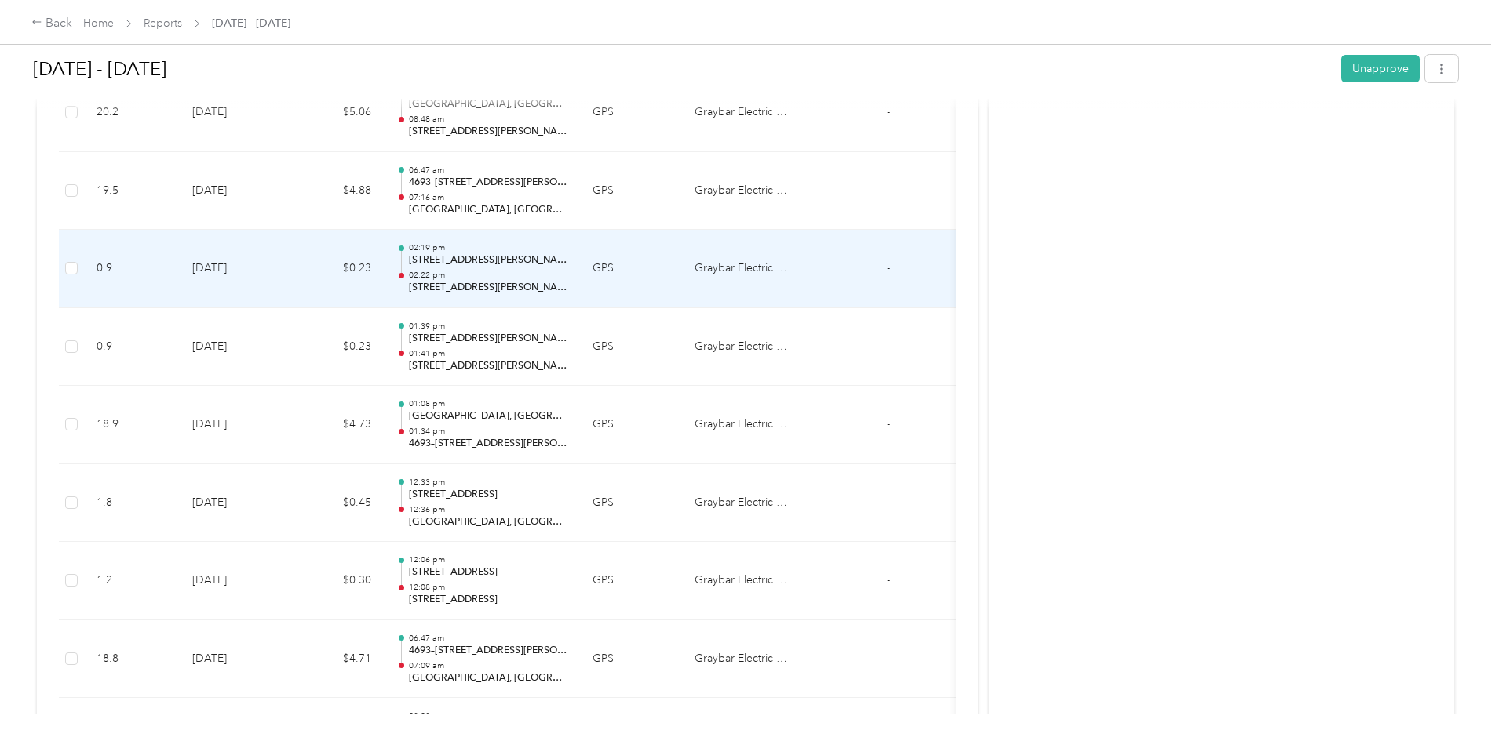
scroll to position [1962, 0]
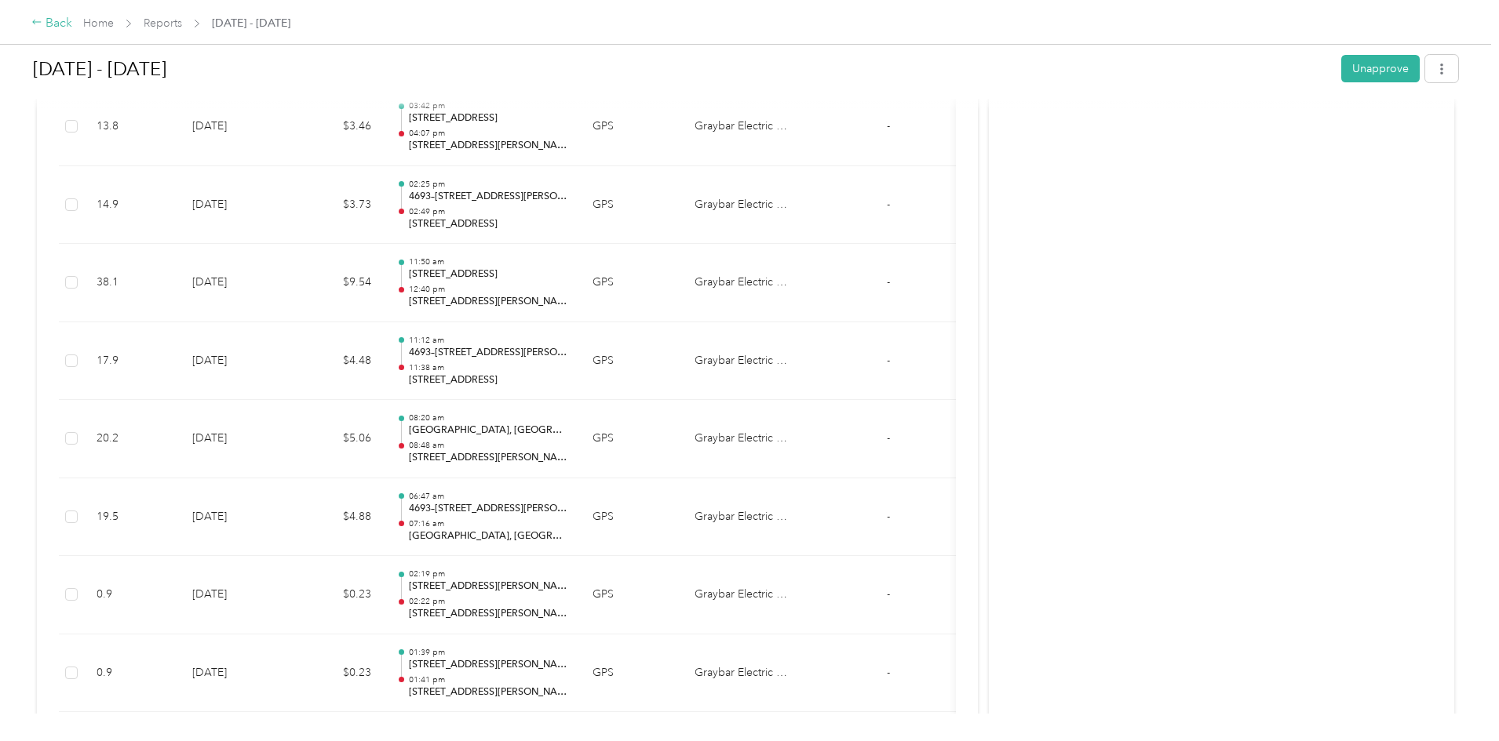
click at [72, 23] on div "Back" at bounding box center [51, 23] width 41 height 19
